Goal: Task Accomplishment & Management: Manage account settings

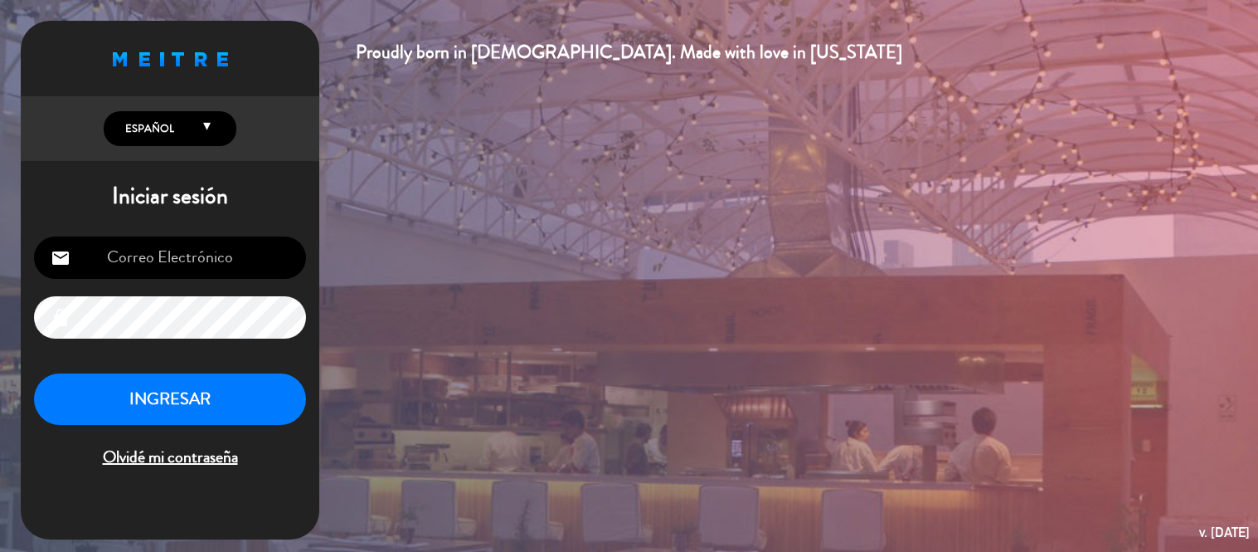
type input "[EMAIL_ADDRESS][DOMAIN_NAME]"
click at [225, 416] on button "INGRESAR" at bounding box center [170, 399] width 272 height 52
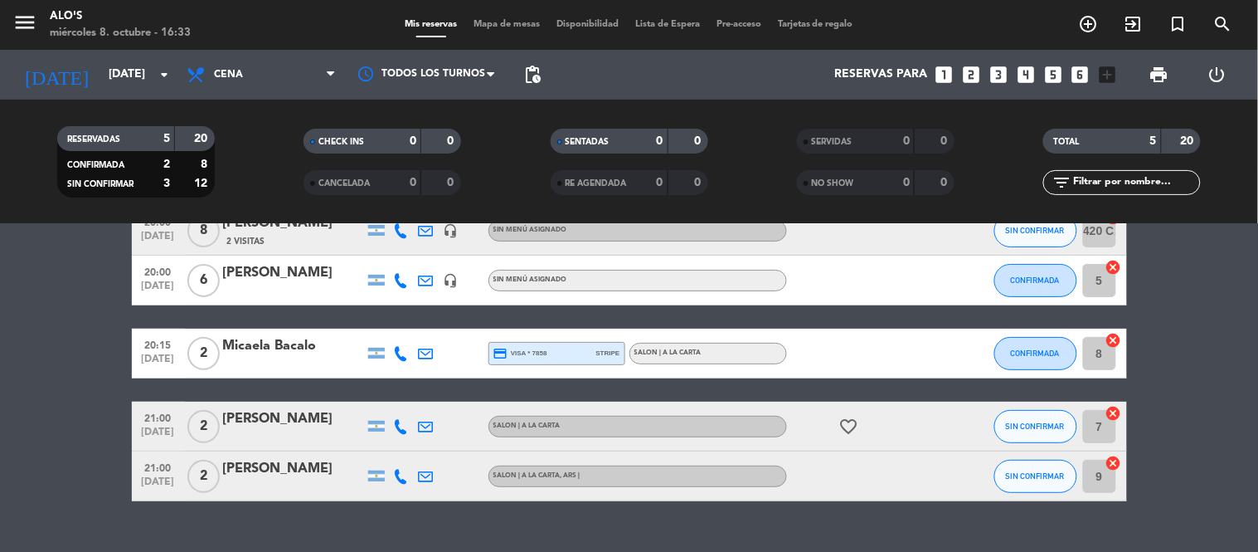
scroll to position [97, 0]
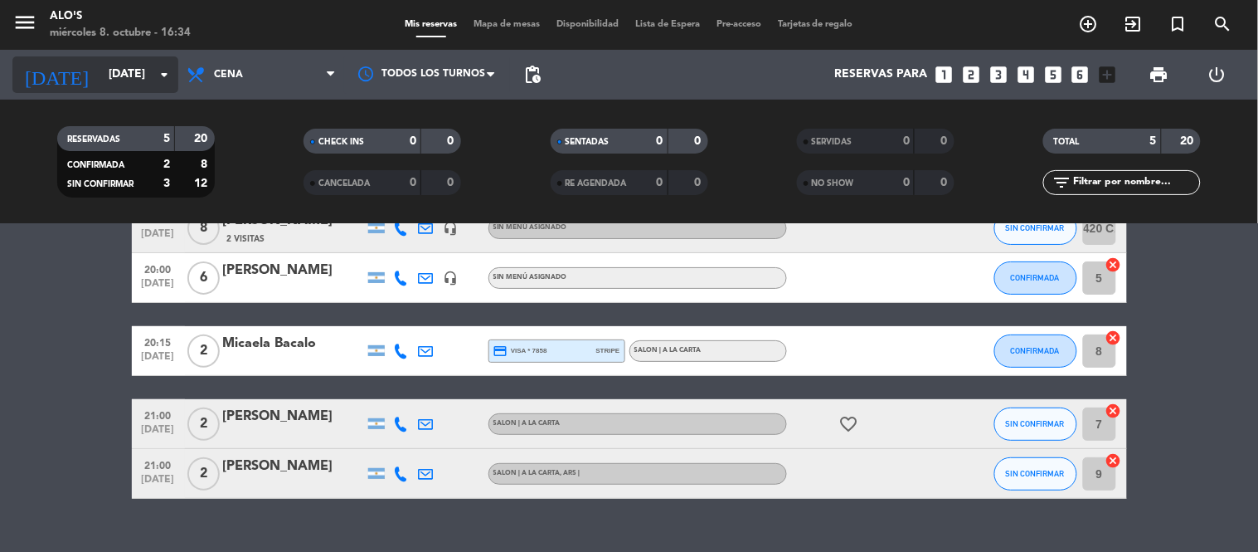
click at [100, 67] on input "[DATE]" at bounding box center [179, 75] width 158 height 30
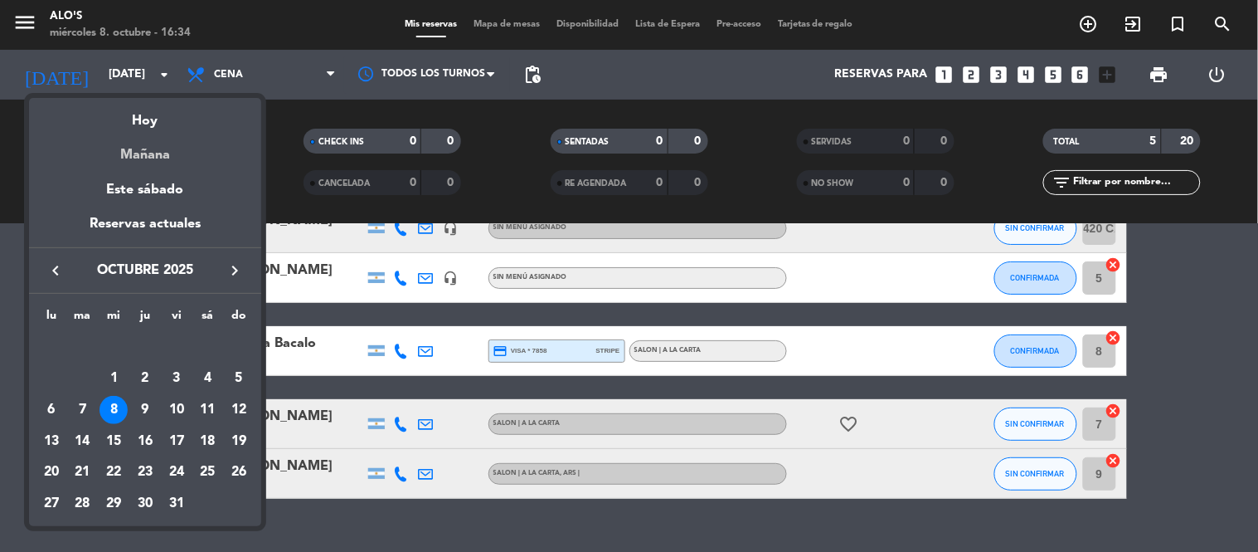
click at [171, 149] on div "Mañana" at bounding box center [145, 149] width 232 height 34
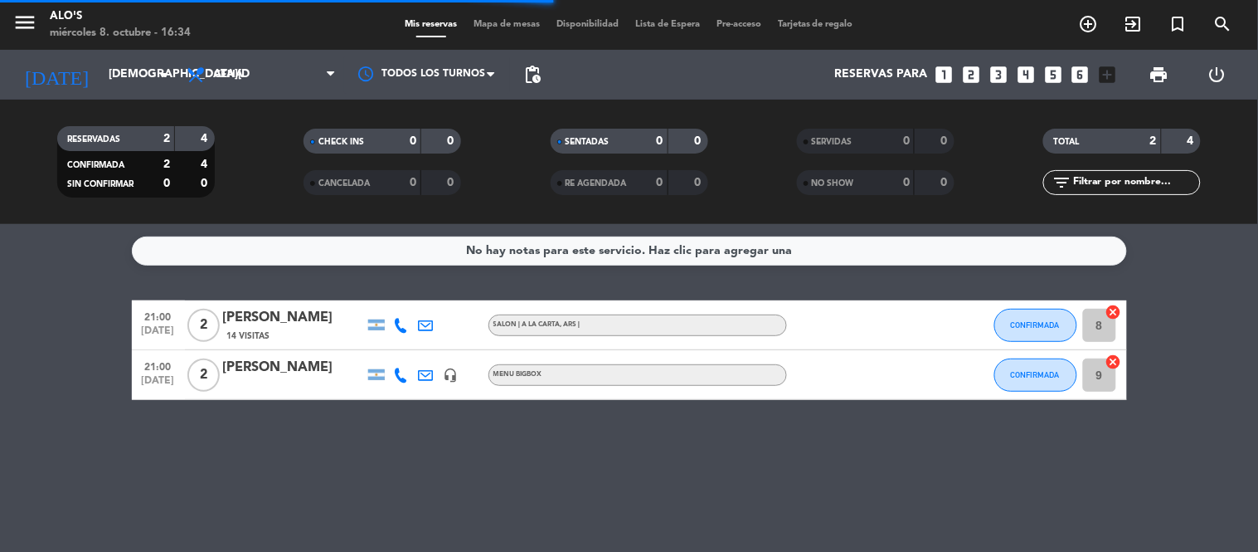
scroll to position [0, 0]
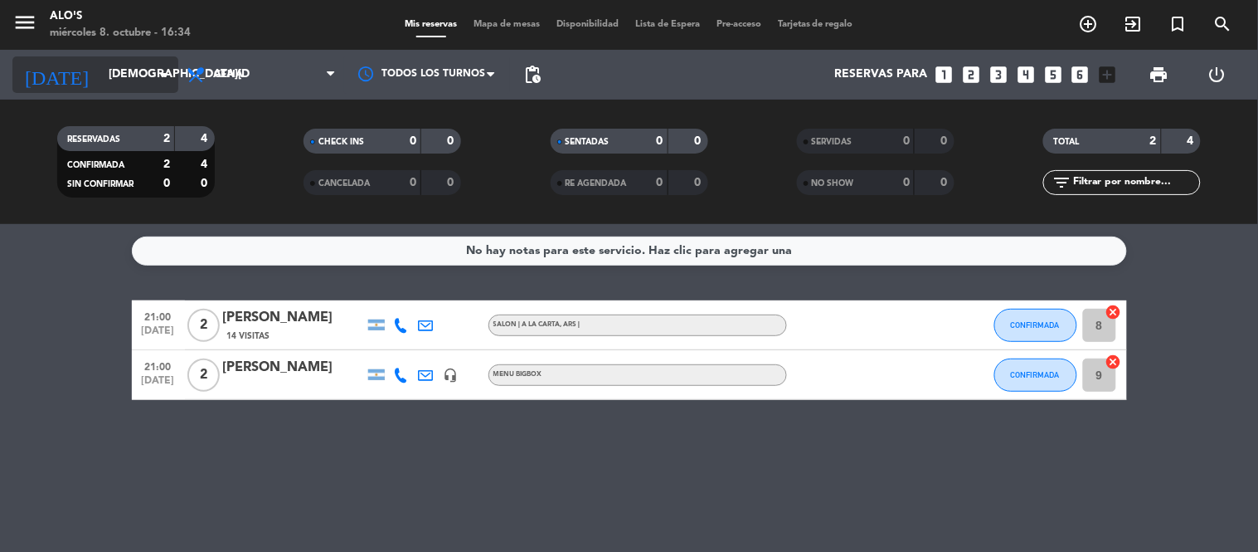
click at [108, 86] on input "[DEMOGRAPHIC_DATA][DATE]" at bounding box center [179, 75] width 158 height 30
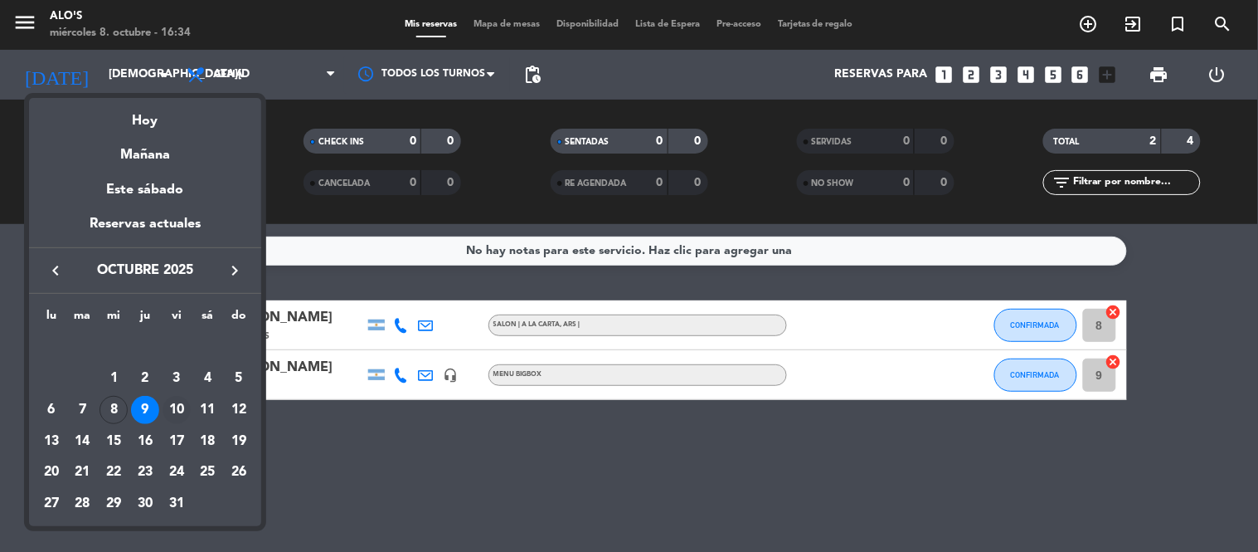
click at [173, 407] on div "10" at bounding box center [177, 410] width 28 height 28
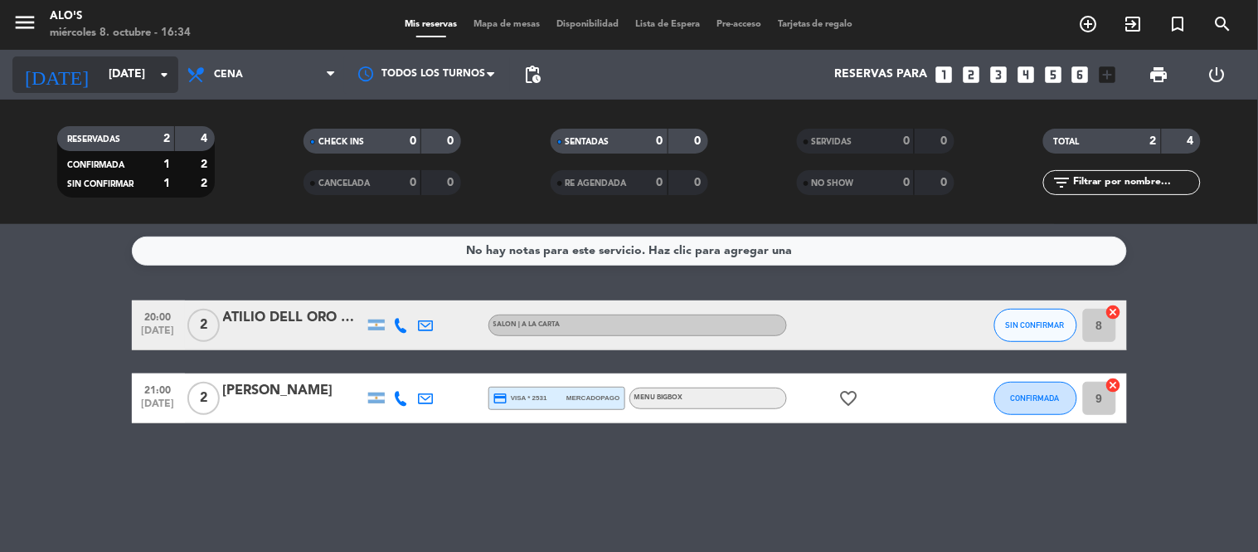
click at [104, 91] on div "[DATE] [DATE] arrow_drop_down" at bounding box center [95, 74] width 166 height 36
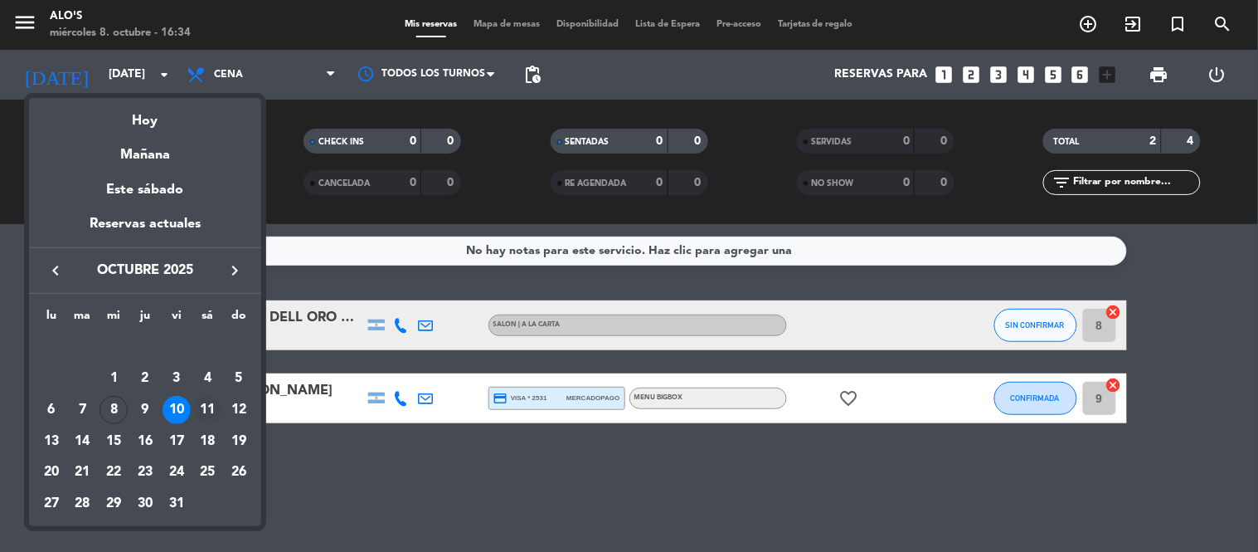
click at [205, 412] on div "11" at bounding box center [207, 410] width 28 height 28
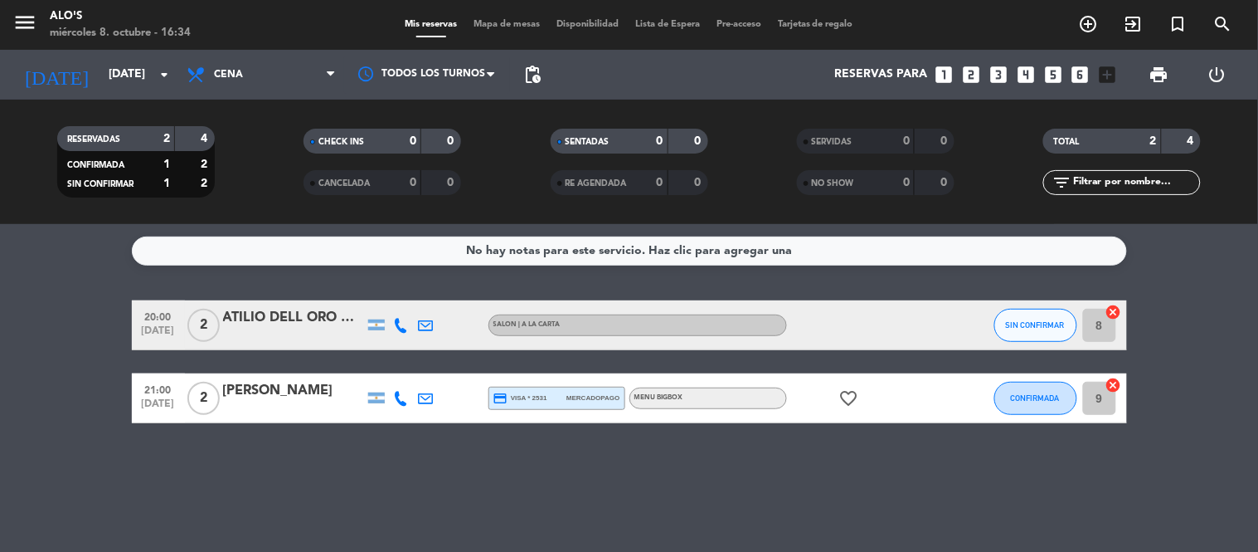
type input "[DATE]"
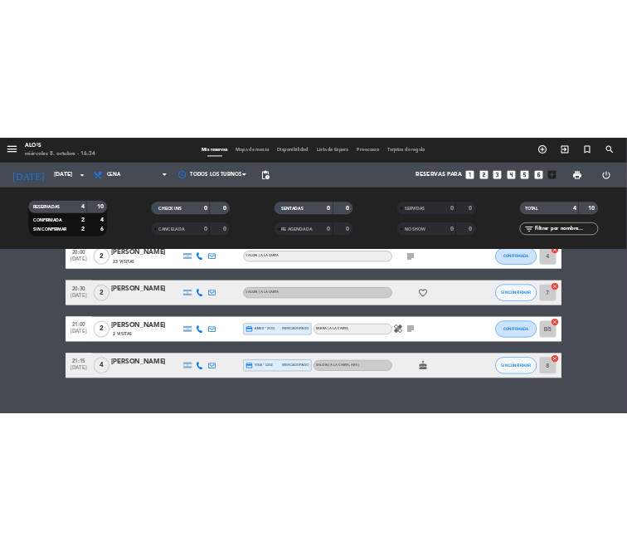
scroll to position [100, 0]
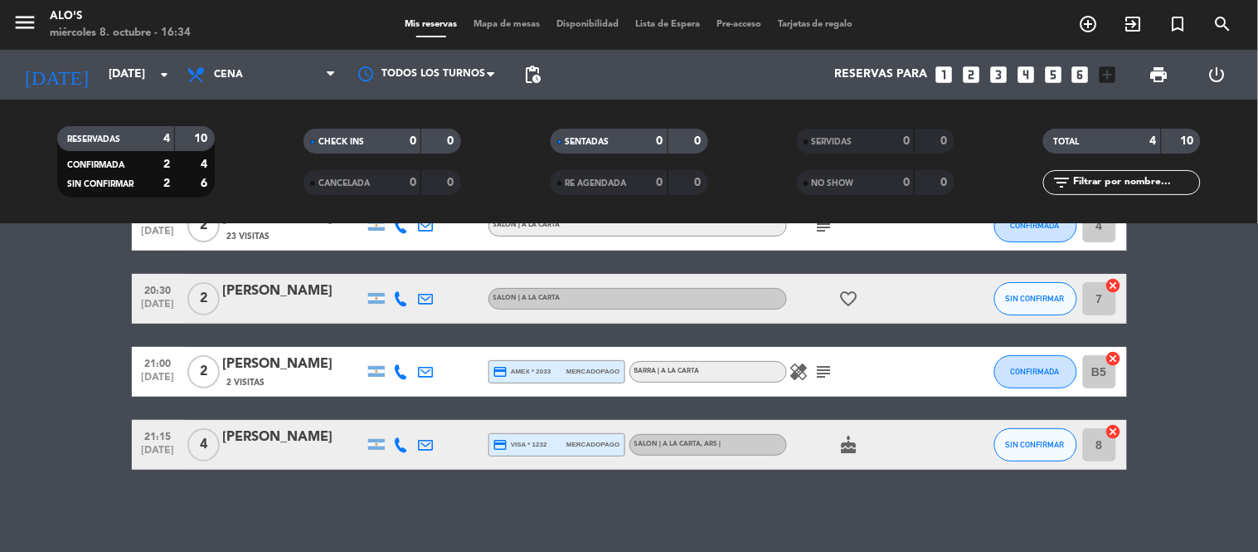
click at [818, 373] on icon "subject" at bounding box center [824, 372] width 20 height 20
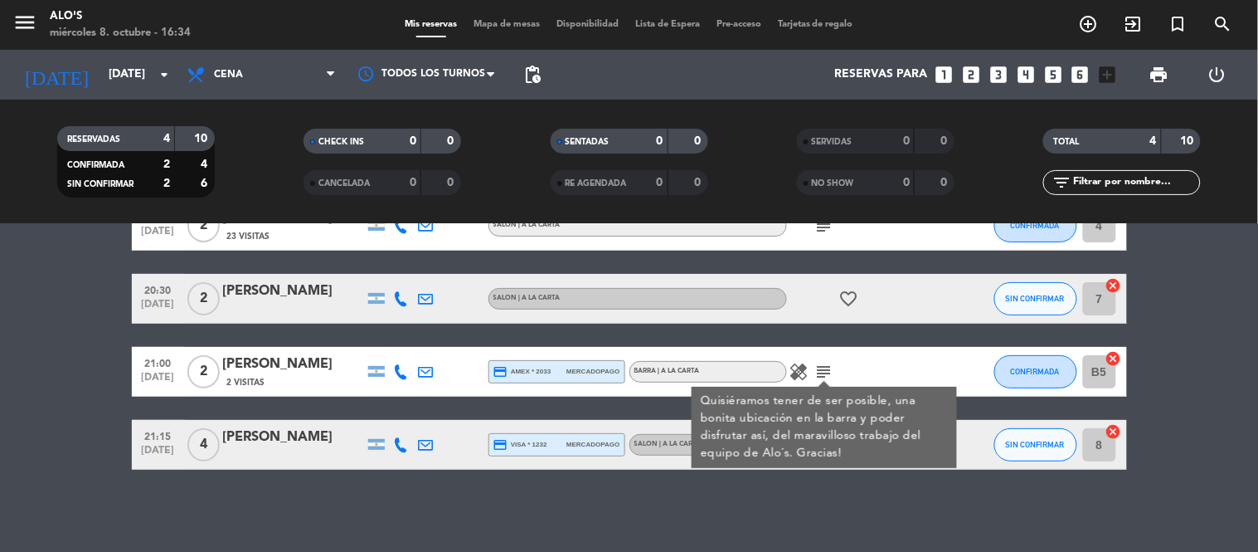
click at [12, 358] on bookings-row "20:00 [DATE] 2 [PERSON_NAME] 23 Visitas SALON | A LA CARTA subject CONFIRMADA 4…" at bounding box center [629, 335] width 1258 height 269
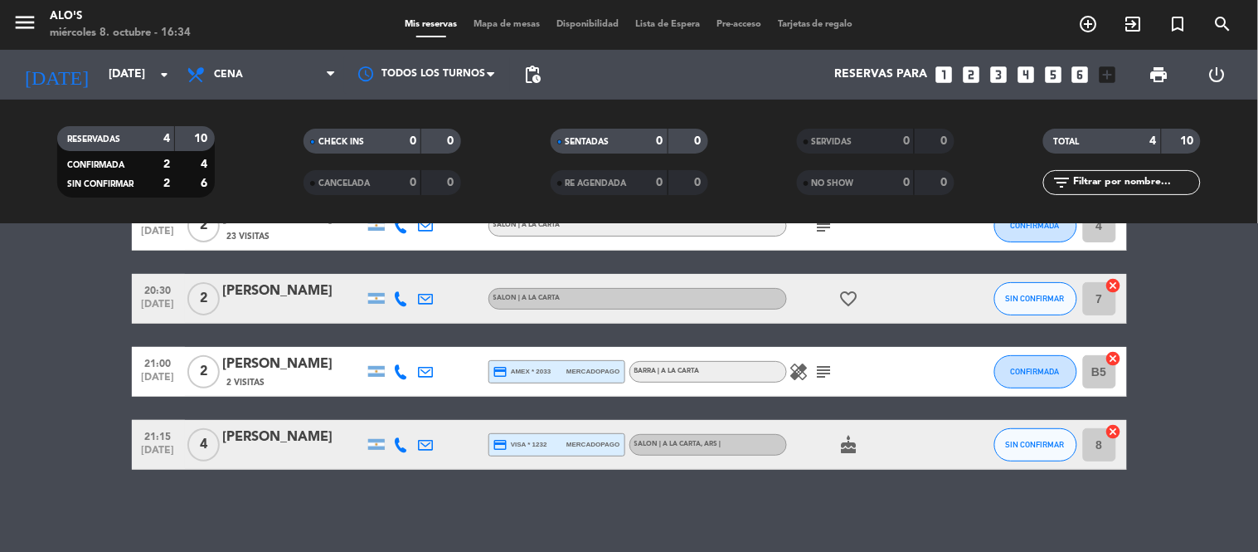
click at [400, 371] on icon at bounding box center [401, 371] width 15 height 15
click at [398, 338] on button "Copiar content_paste" at bounding box center [391, 342] width 51 height 17
